Goal: Use online tool/utility: Utilize a website feature to perform a specific function

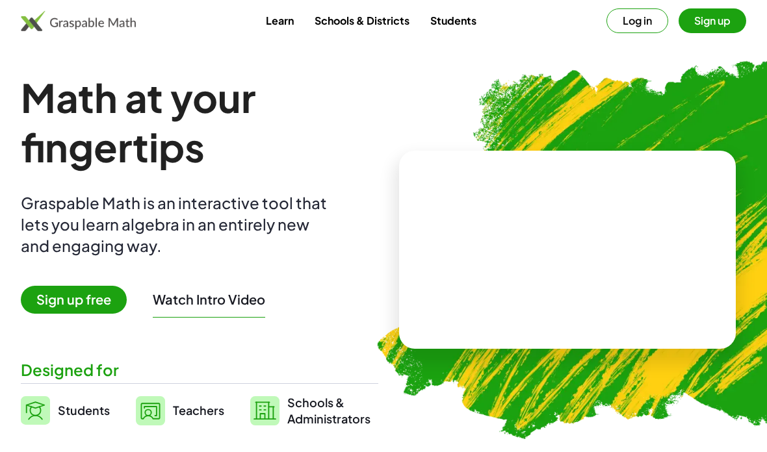
click at [622, 19] on button "Log in" at bounding box center [637, 20] width 62 height 25
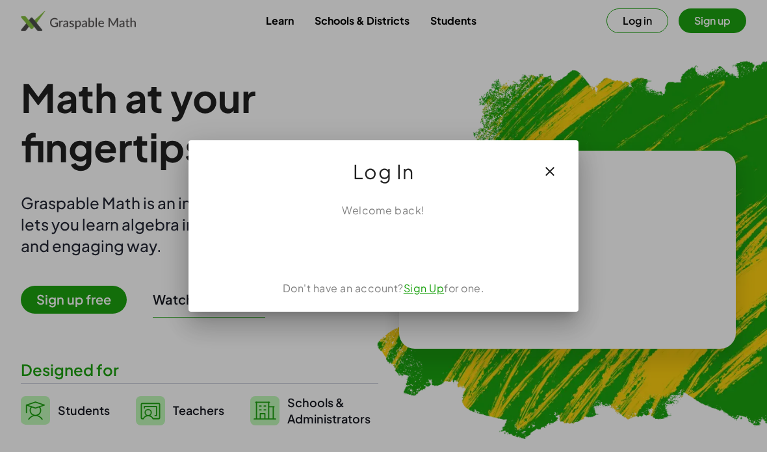
click at [391, 255] on div "Sign in with Google. Opens in new tab" at bounding box center [383, 247] width 120 height 29
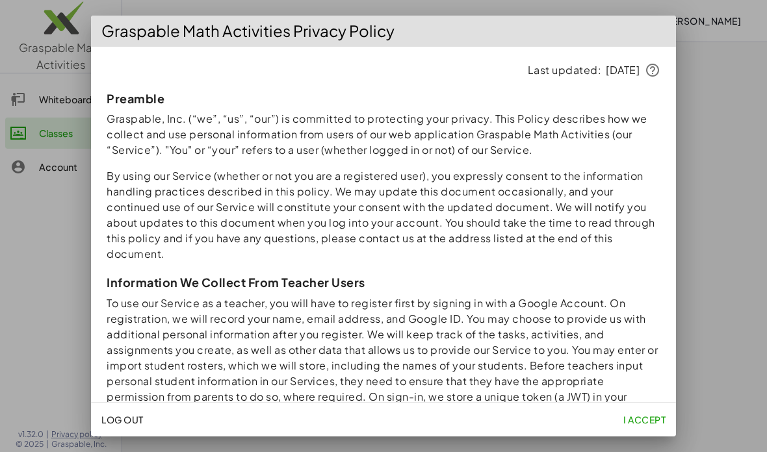
click at [625, 427] on button "I accept" at bounding box center [644, 419] width 53 height 23
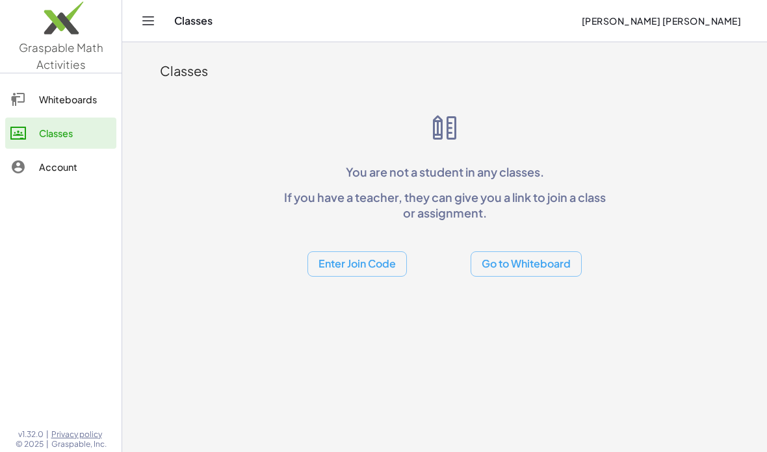
click at [66, 116] on div "Whiteboards Classes Account" at bounding box center [60, 135] width 121 height 112
click at [61, 92] on div "Whiteboards" at bounding box center [75, 100] width 72 height 16
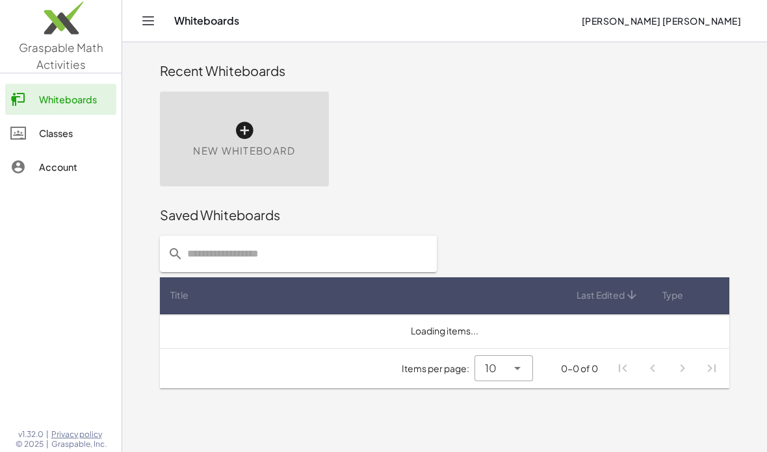
click at [221, 114] on div "New Whiteboard" at bounding box center [244, 139] width 169 height 95
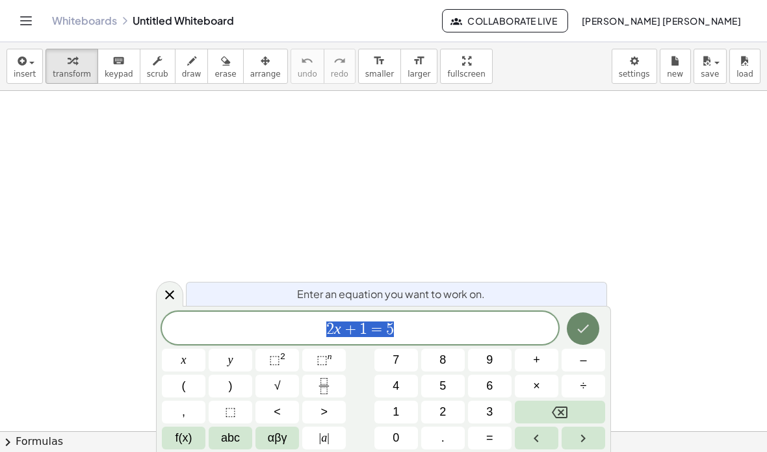
click at [573, 336] on button "Done" at bounding box center [582, 328] width 32 height 32
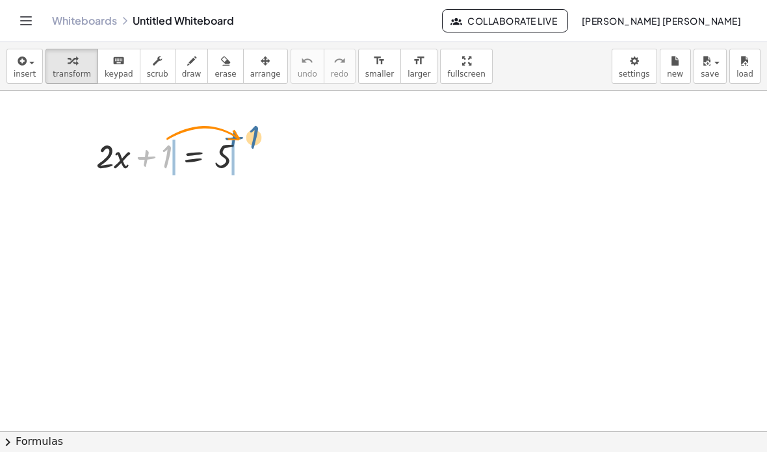
drag, startPoint x: 162, startPoint y: 155, endPoint x: 251, endPoint y: 136, distance: 90.5
click at [251, 136] on div at bounding box center [175, 155] width 171 height 44
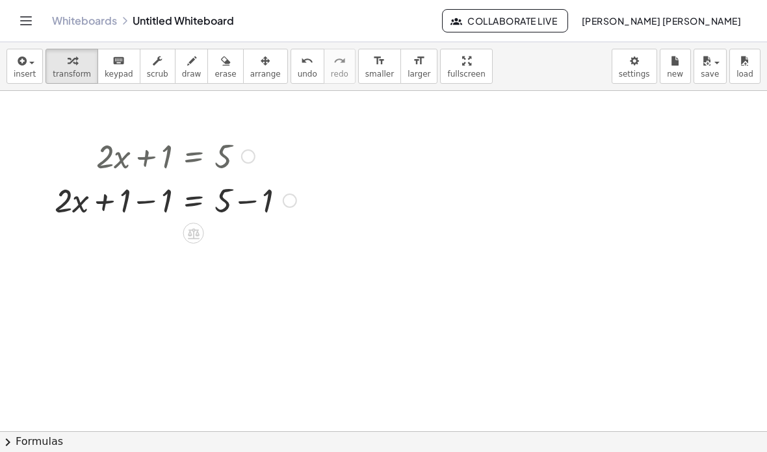
click at [153, 203] on div at bounding box center [175, 199] width 255 height 44
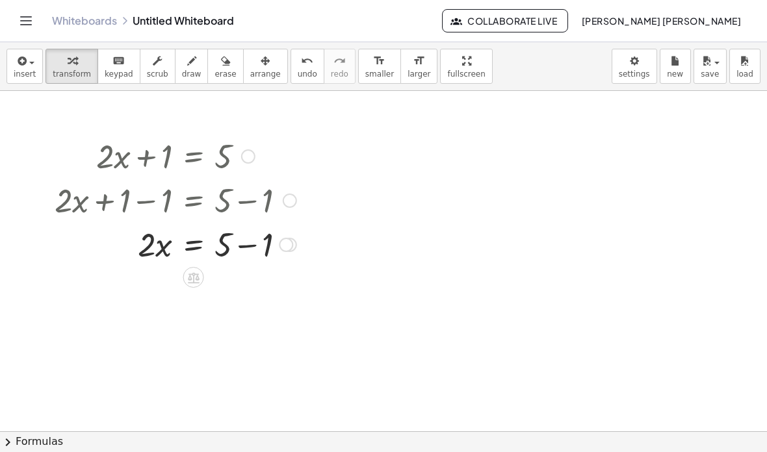
click at [238, 244] on div at bounding box center [175, 244] width 255 height 44
drag, startPoint x: 146, startPoint y: 292, endPoint x: 213, endPoint y: 316, distance: 71.1
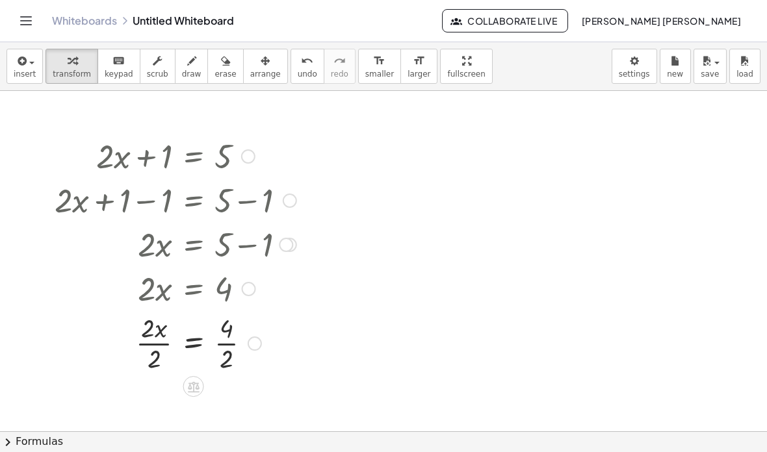
click at [146, 342] on div at bounding box center [175, 342] width 255 height 65
click at [194, 157] on div "+ · 2 · x + 1 = 5 + · 2 · x + 1 − 1 = + 5 − 1 + · 2 · x + 0 = + 5 − 1 · 2 · x =…" at bounding box center [194, 157] width 0 height 0
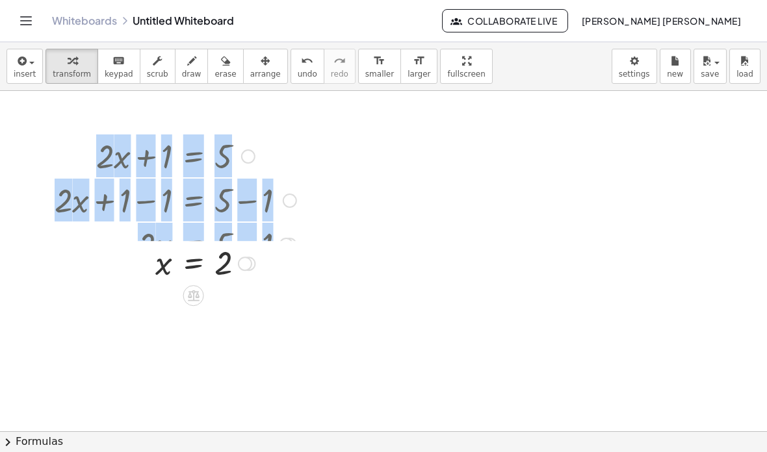
drag, startPoint x: 243, startPoint y: 411, endPoint x: 267, endPoint y: 257, distance: 155.8
click at [194, 264] on div "x = 2" at bounding box center [194, 264] width 0 height 0
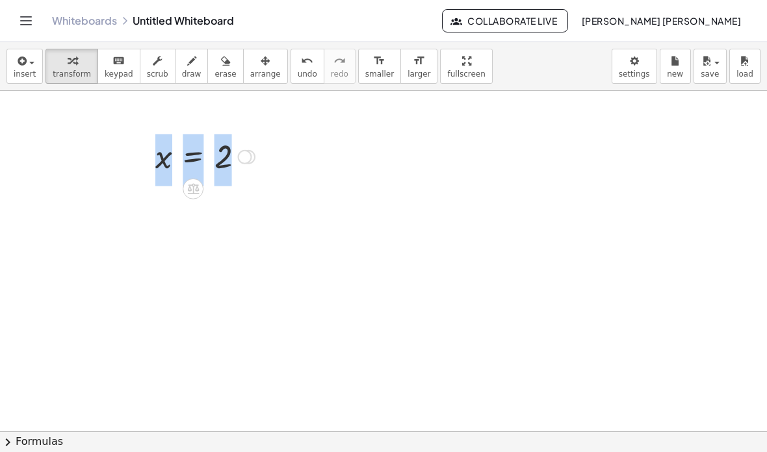
drag, startPoint x: 246, startPoint y: 244, endPoint x: 244, endPoint y: 136, distance: 107.8
click at [193, 157] on div "x = 2" at bounding box center [193, 157] width 0 height 0
click at [244, 170] on div at bounding box center [205, 155] width 112 height 43
